Goal: Task Accomplishment & Management: Complete application form

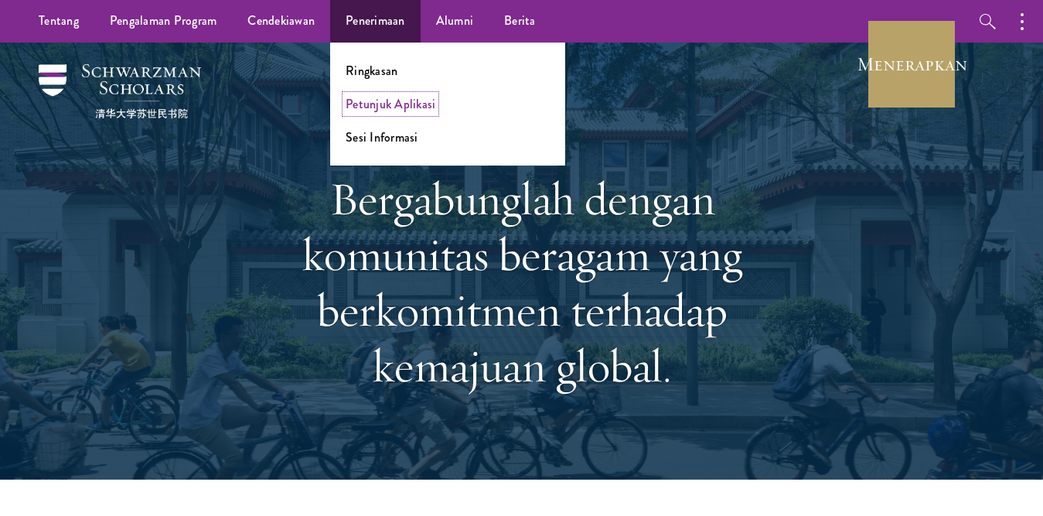
click at [408, 101] on font "Petunjuk Aplikasi" at bounding box center [391, 104] width 90 height 18
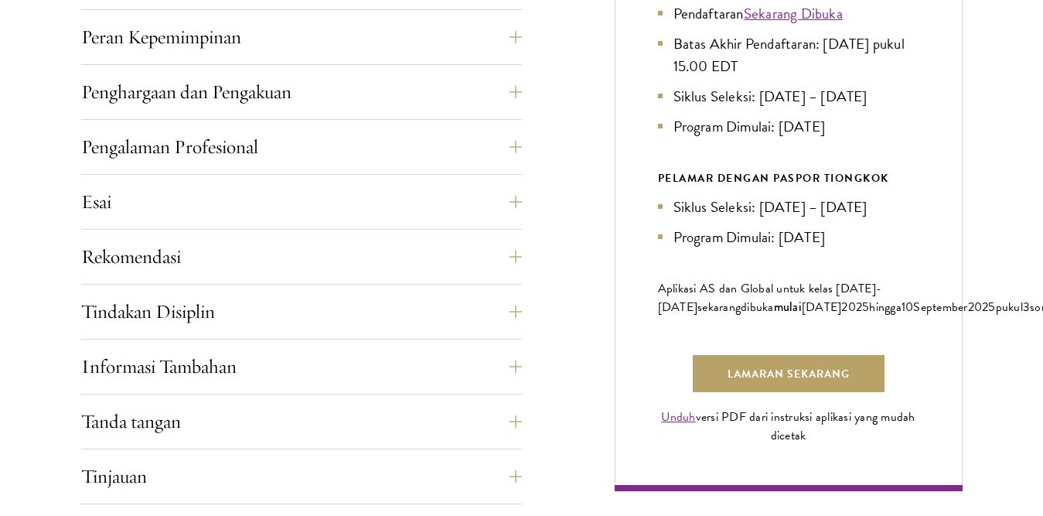
scroll to position [1061, 0]
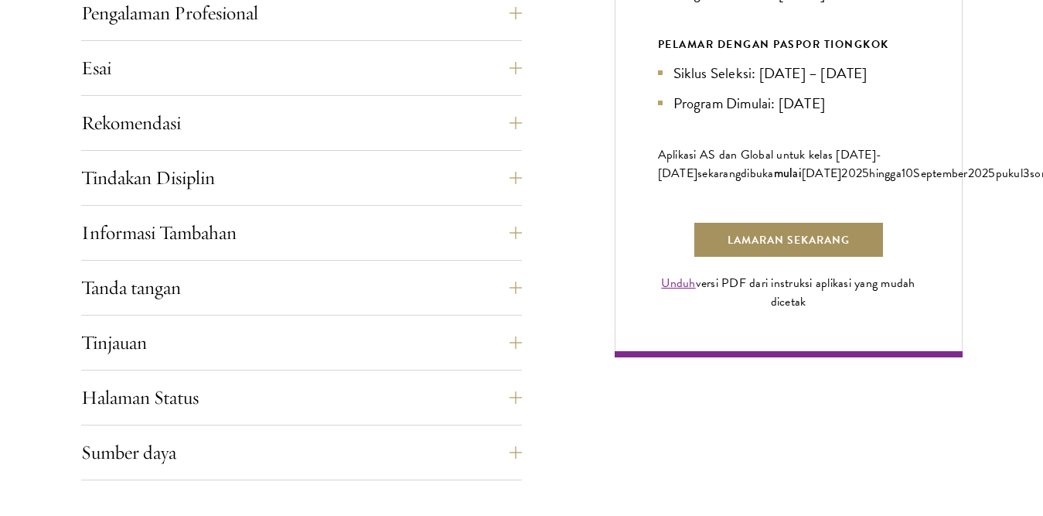
click at [760, 248] on font "Lamaran Sekarang" at bounding box center [788, 240] width 122 height 16
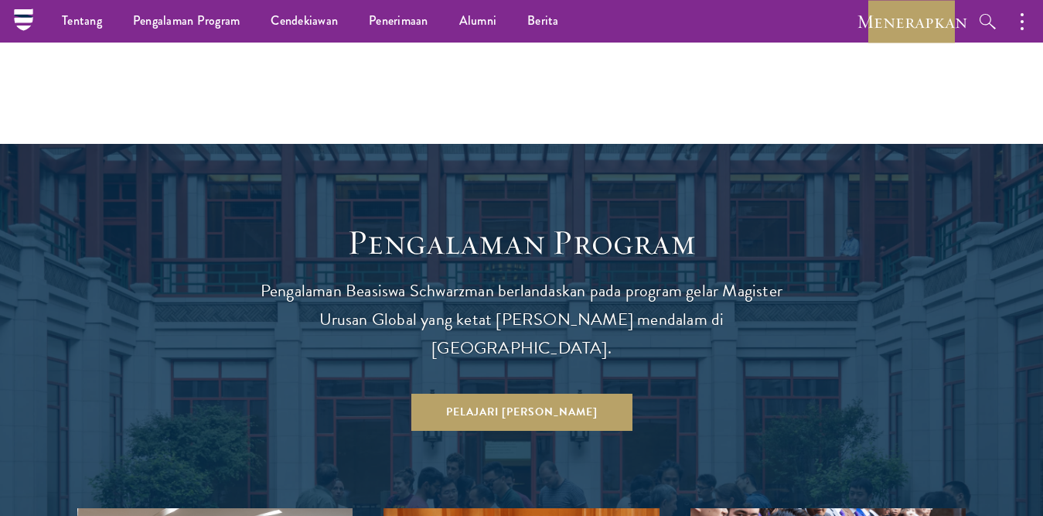
scroll to position [1310, 0]
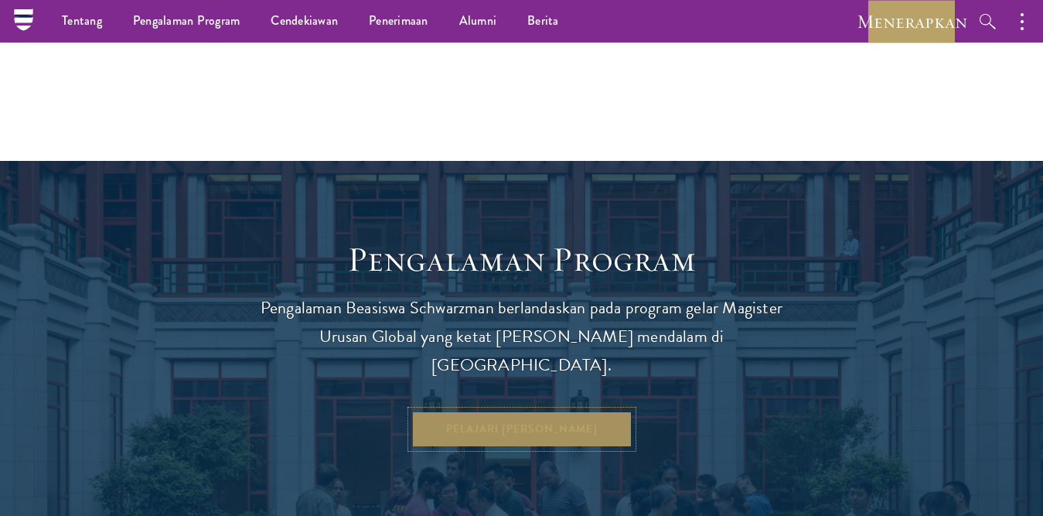
click at [562, 421] on font "Pelajari [PERSON_NAME]" at bounding box center [522, 429] width 152 height 16
